Goal: Navigation & Orientation: Find specific page/section

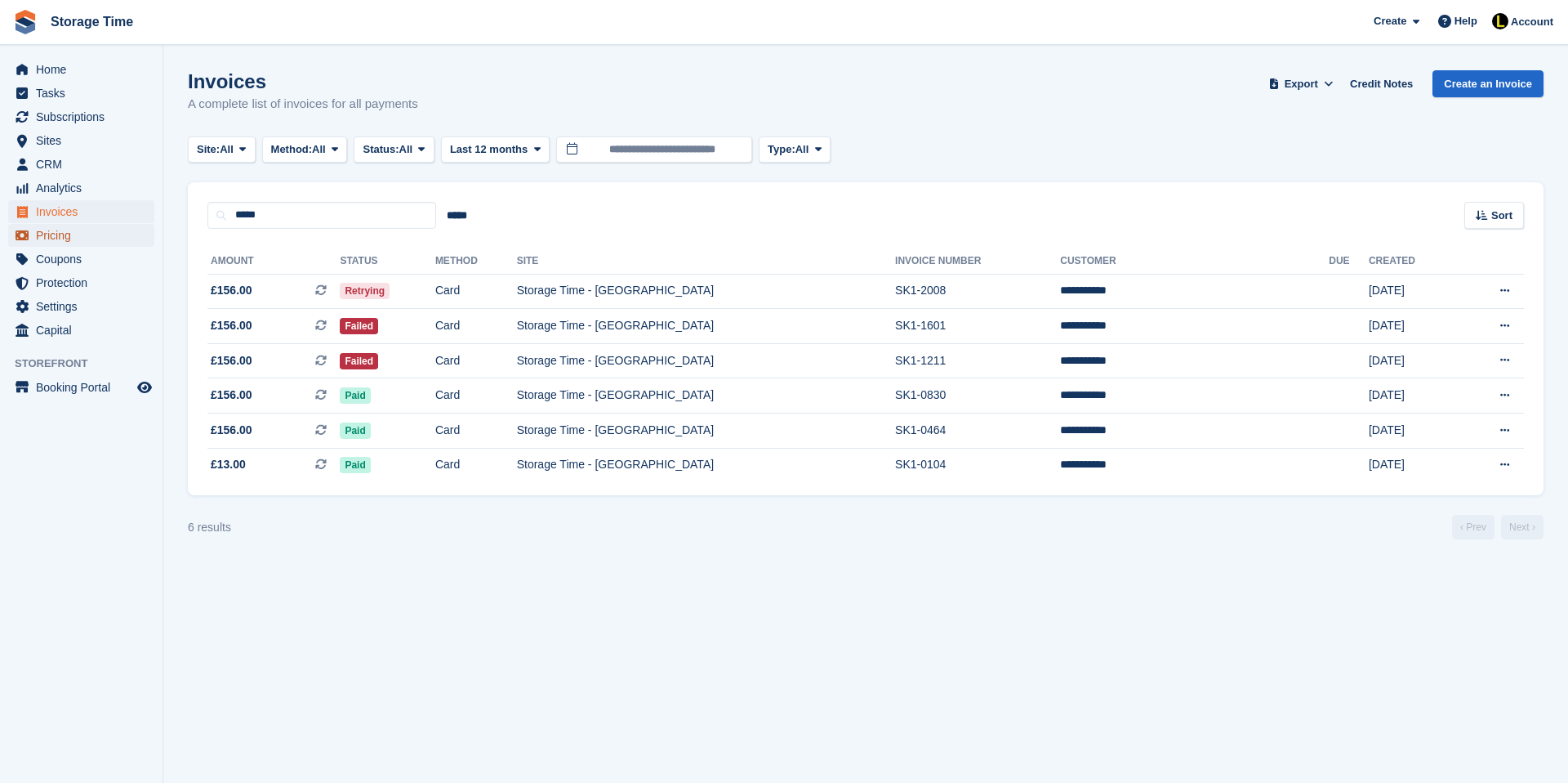
click at [72, 238] on span "Pricing" at bounding box center [85, 235] width 98 height 23
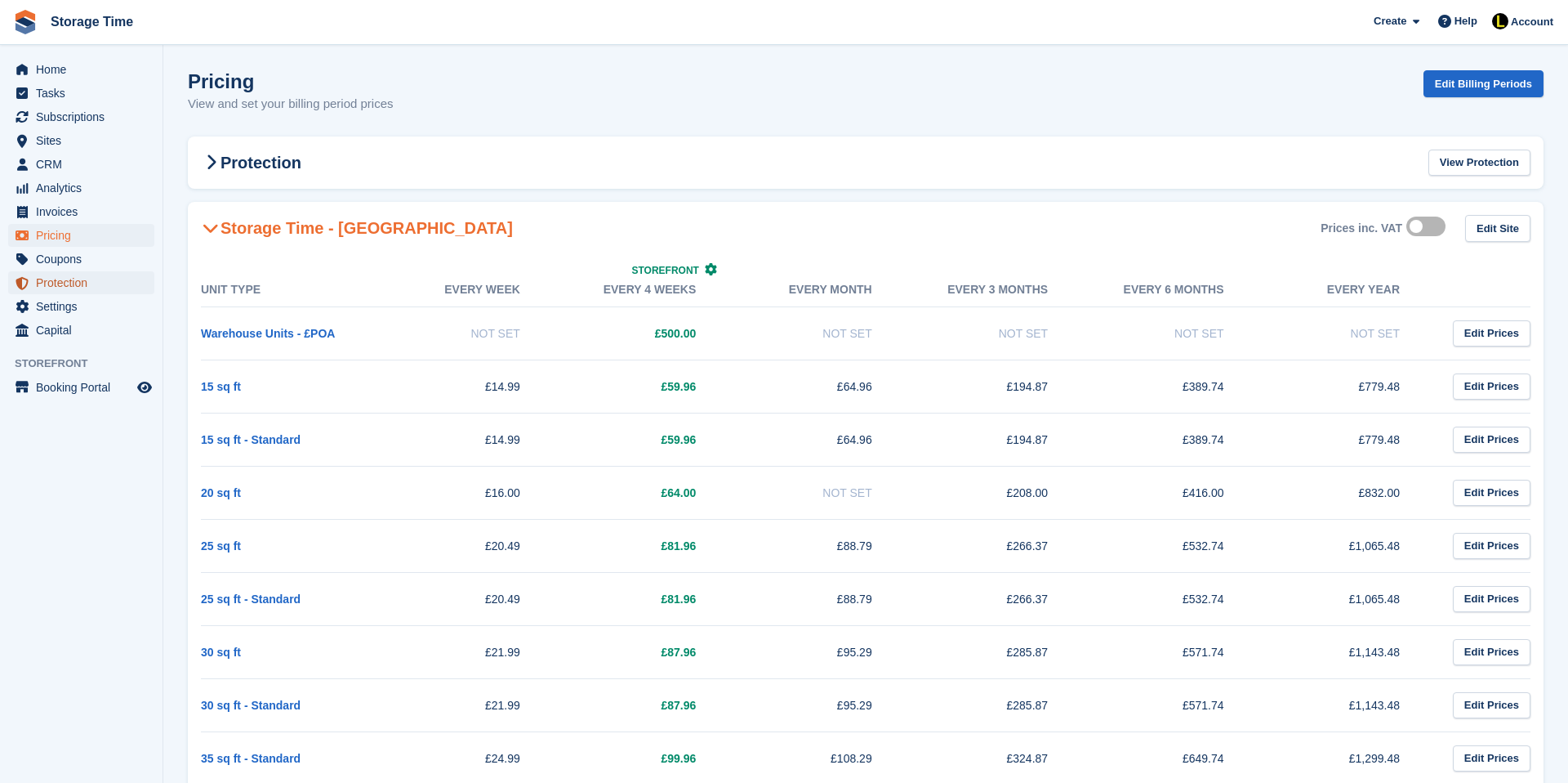
click at [55, 283] on span "Protection" at bounding box center [85, 282] width 98 height 23
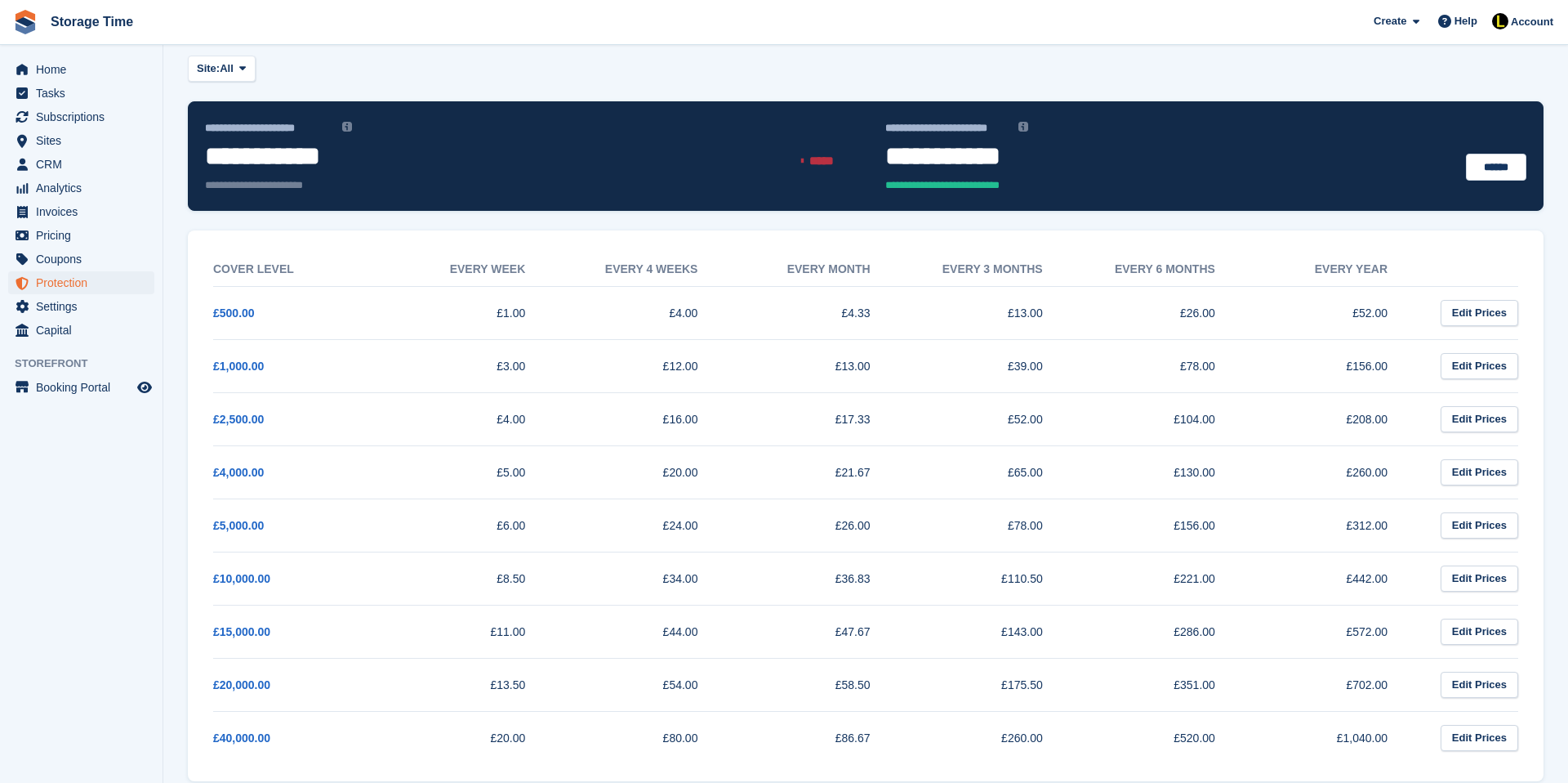
scroll to position [103, 0]
